Goal: Find specific page/section: Find specific page/section

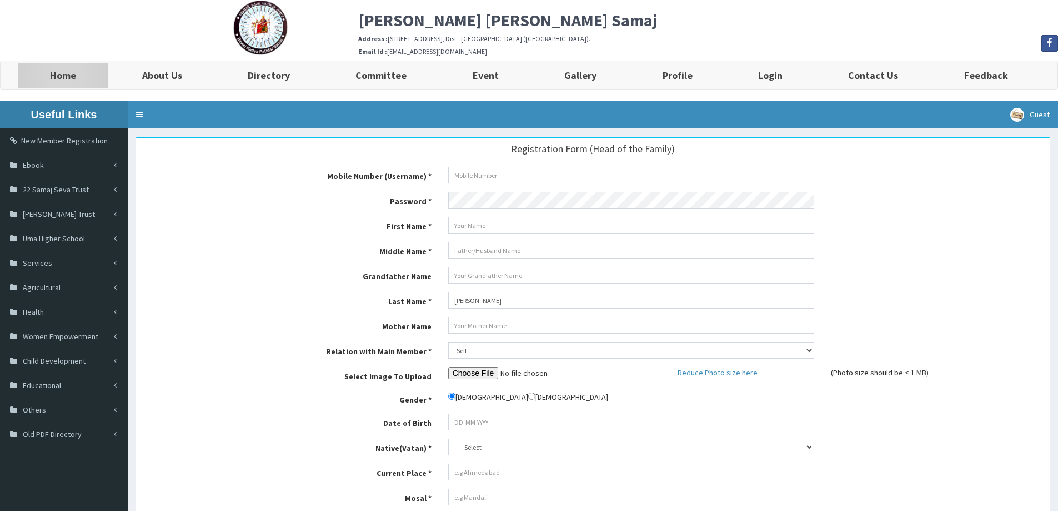
click at [68, 73] on b "Home" at bounding box center [63, 75] width 26 height 13
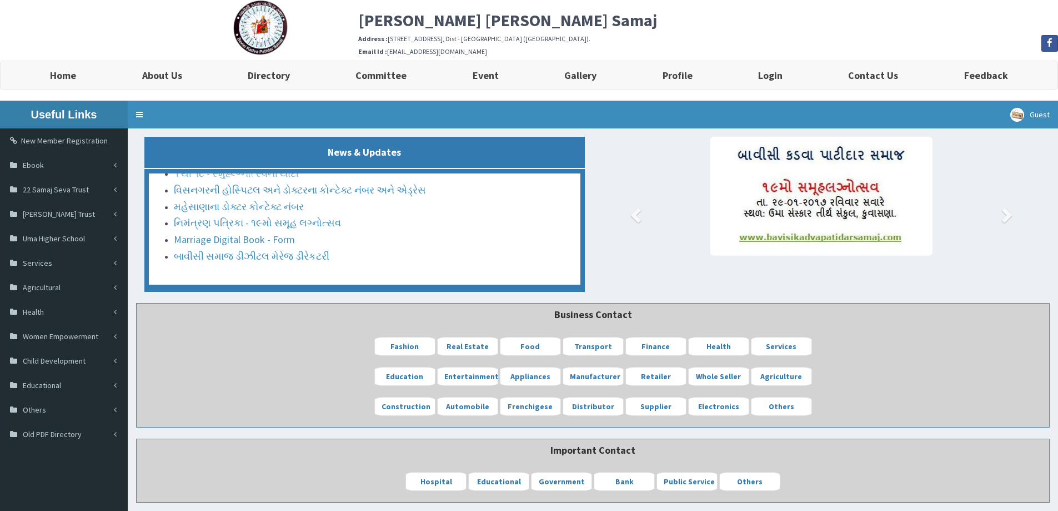
click at [275, 104] on link "૧ થી ૧૮ - સ્મુહ્લ્ગ્નોત્સ્વની યાદી" at bounding box center [236, 97] width 125 height 13
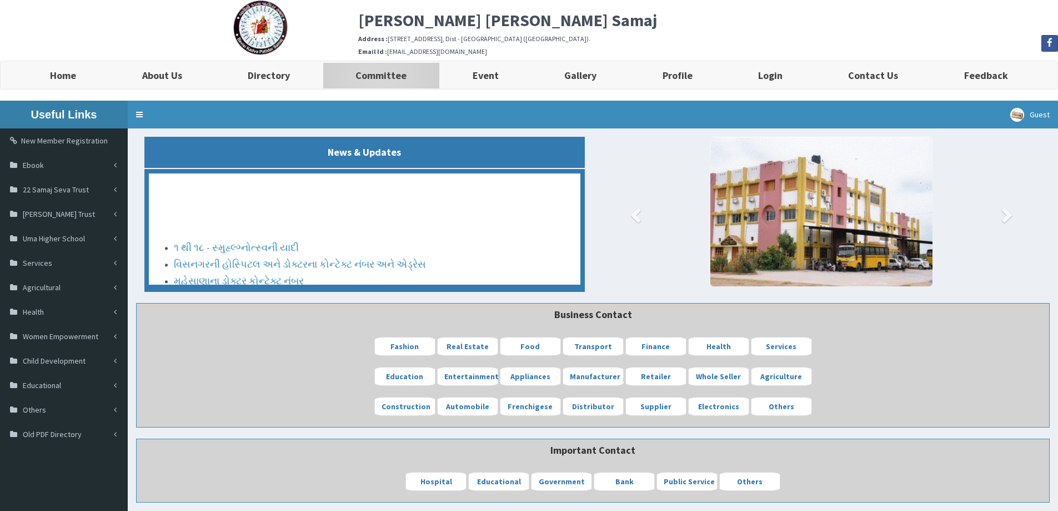
click at [384, 74] on b "Committee" at bounding box center [381, 75] width 51 height 13
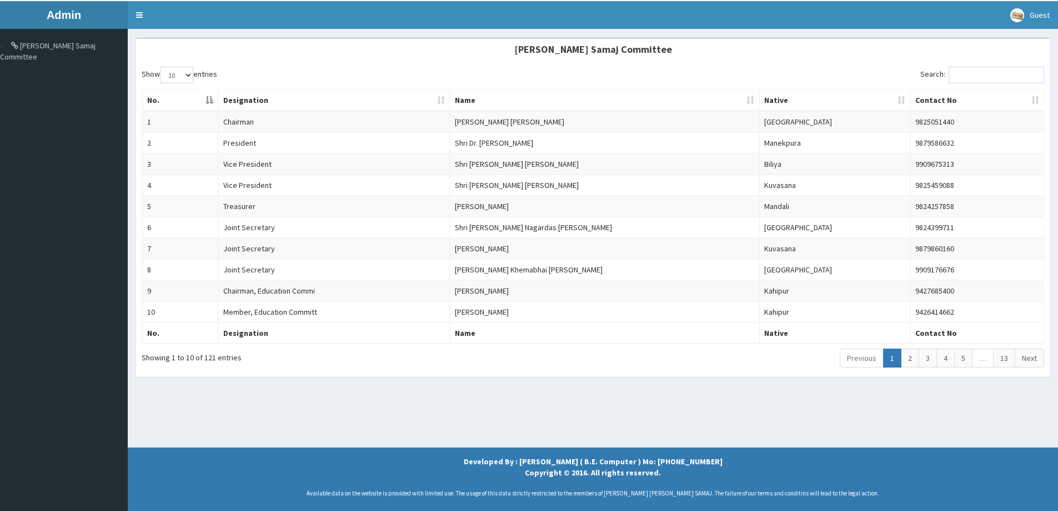
scroll to position [101, 0]
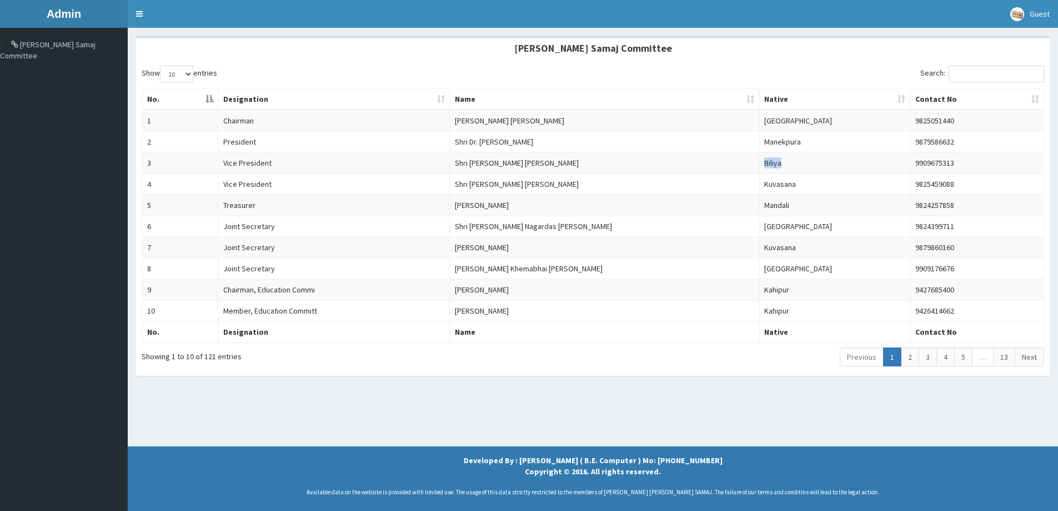
drag, startPoint x: 785, startPoint y: 164, endPoint x: 765, endPoint y: 161, distance: 20.3
click at [765, 161] on td "Biliya" at bounding box center [834, 162] width 151 height 21
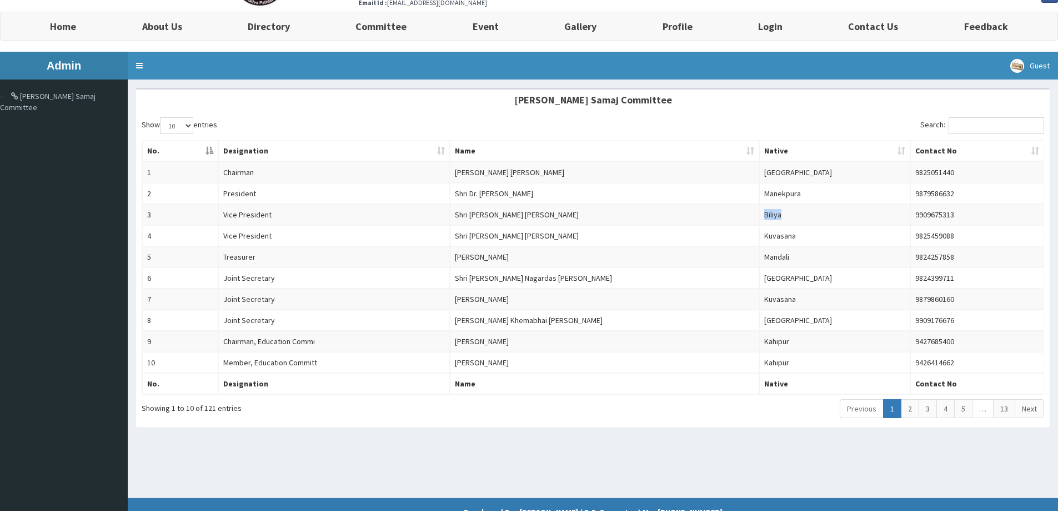
scroll to position [0, 0]
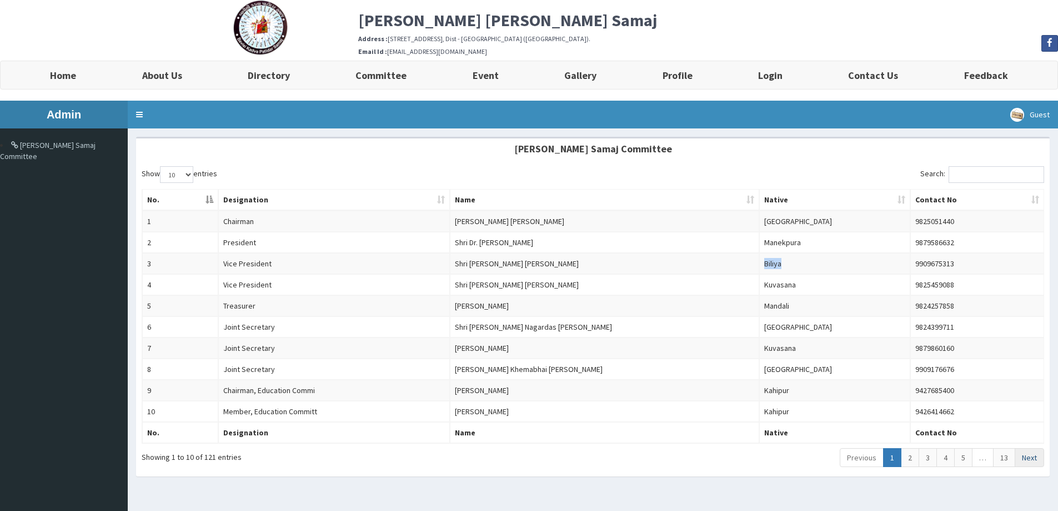
click at [1031, 462] on link "Next" at bounding box center [1029, 457] width 29 height 19
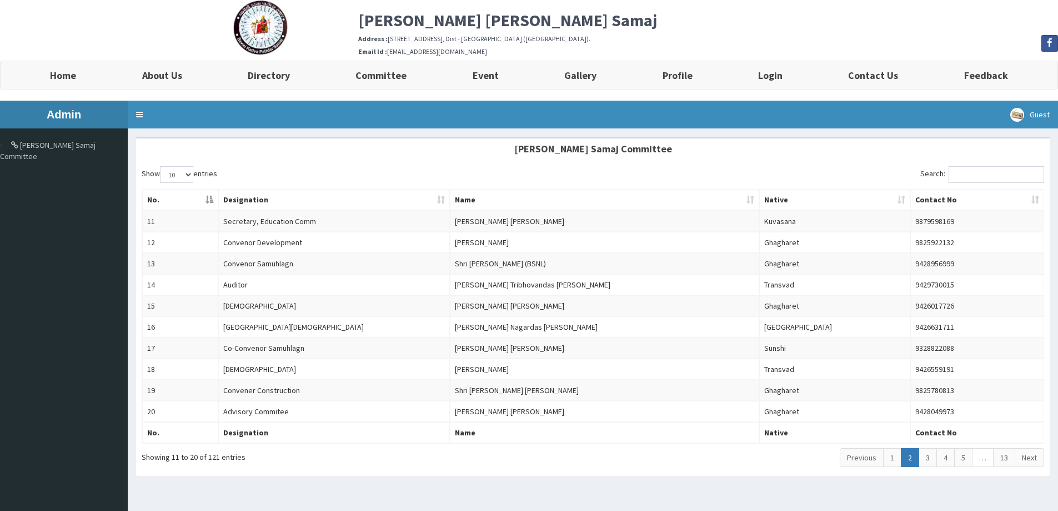
click at [1031, 462] on link "Next" at bounding box center [1029, 457] width 29 height 19
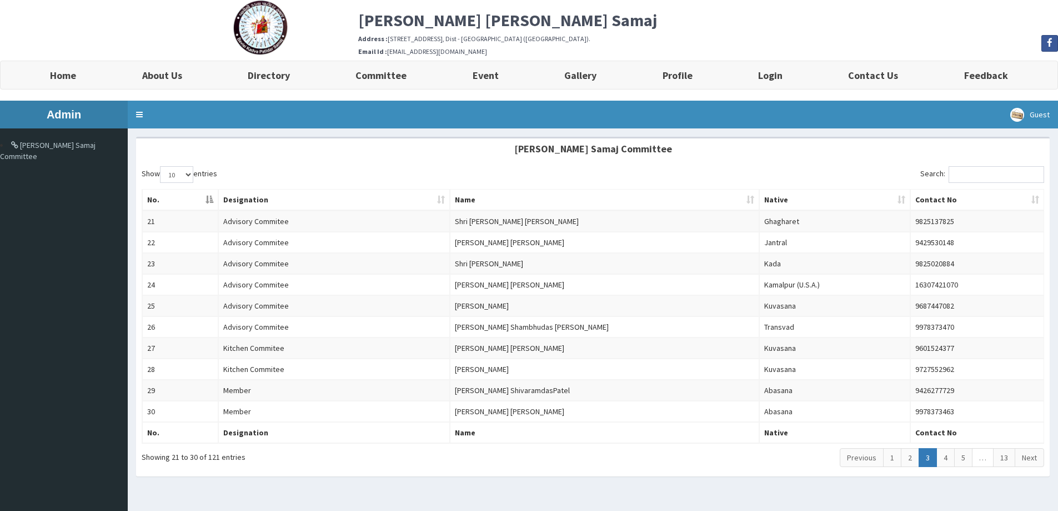
click at [1031, 462] on link "Next" at bounding box center [1029, 457] width 29 height 19
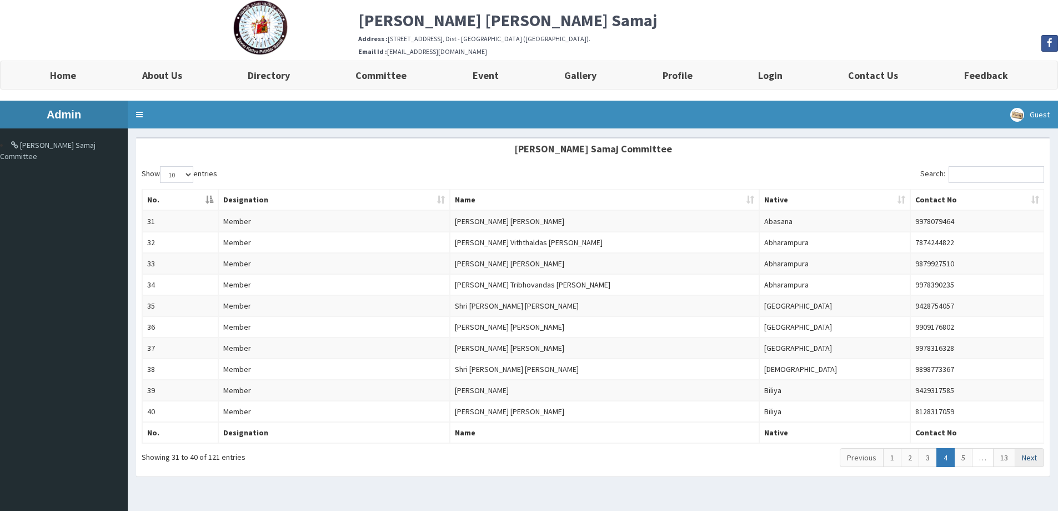
click at [1032, 462] on link "Next" at bounding box center [1029, 457] width 29 height 19
click at [1033, 461] on link "Next" at bounding box center [1029, 457] width 29 height 19
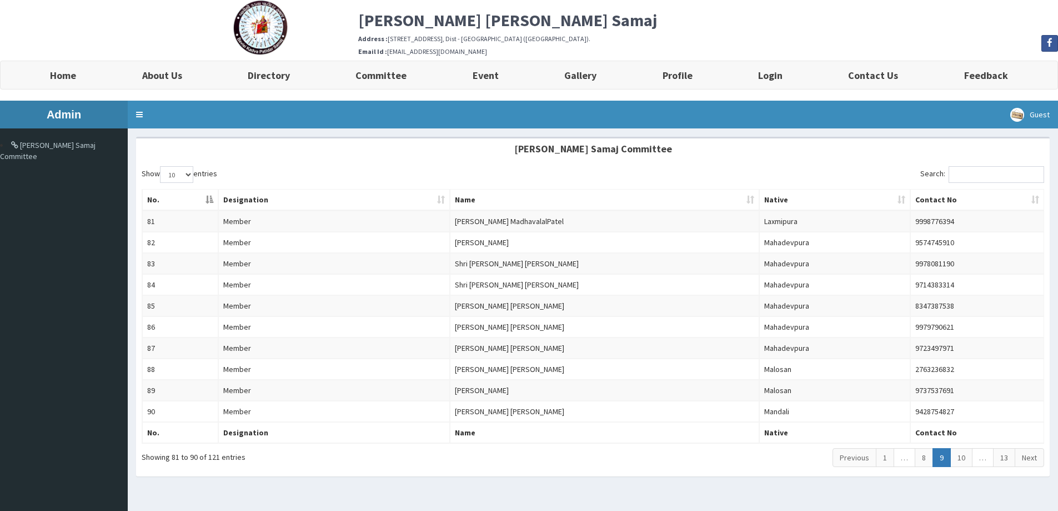
click at [1033, 461] on link "Next" at bounding box center [1029, 457] width 29 height 19
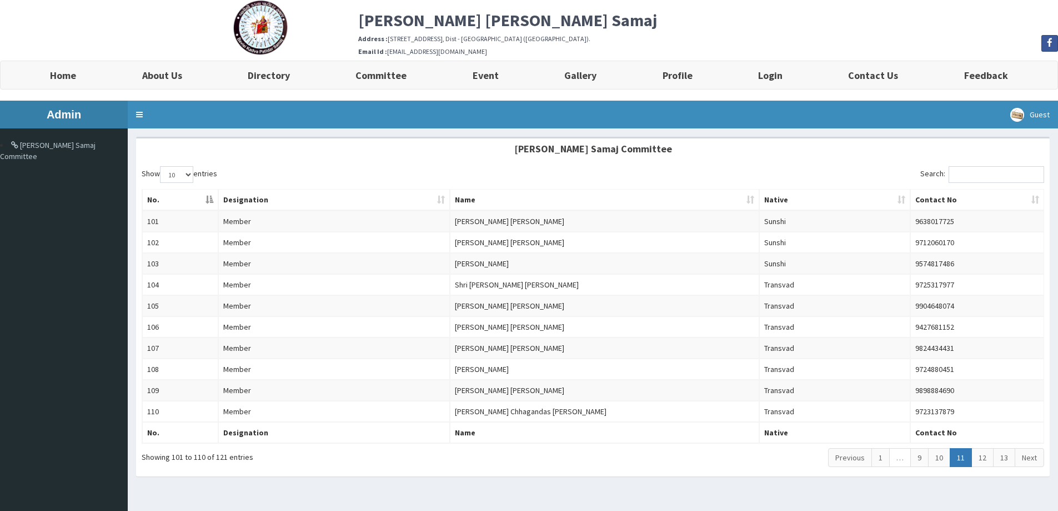
click at [1033, 461] on link "Next" at bounding box center [1029, 457] width 29 height 19
